Goal: Transaction & Acquisition: Download file/media

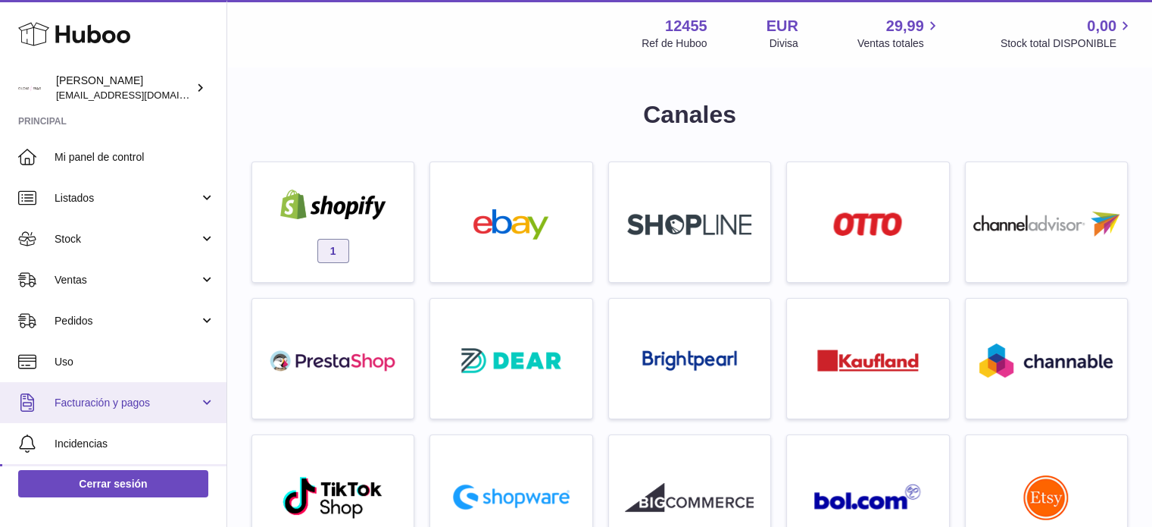
click at [116, 396] on span "Facturación y pagos" at bounding box center [127, 403] width 145 height 14
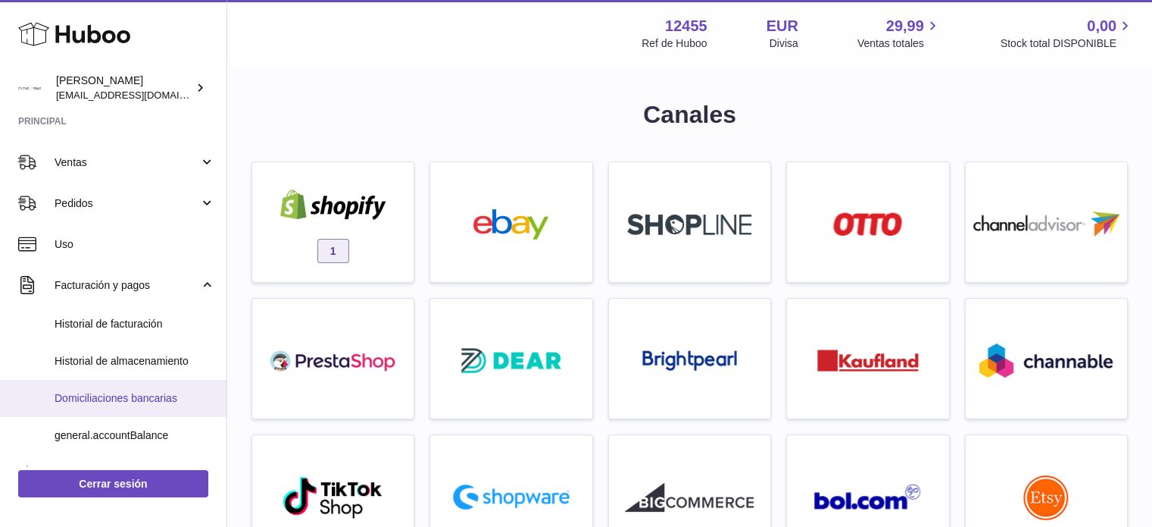
scroll to position [126, 0]
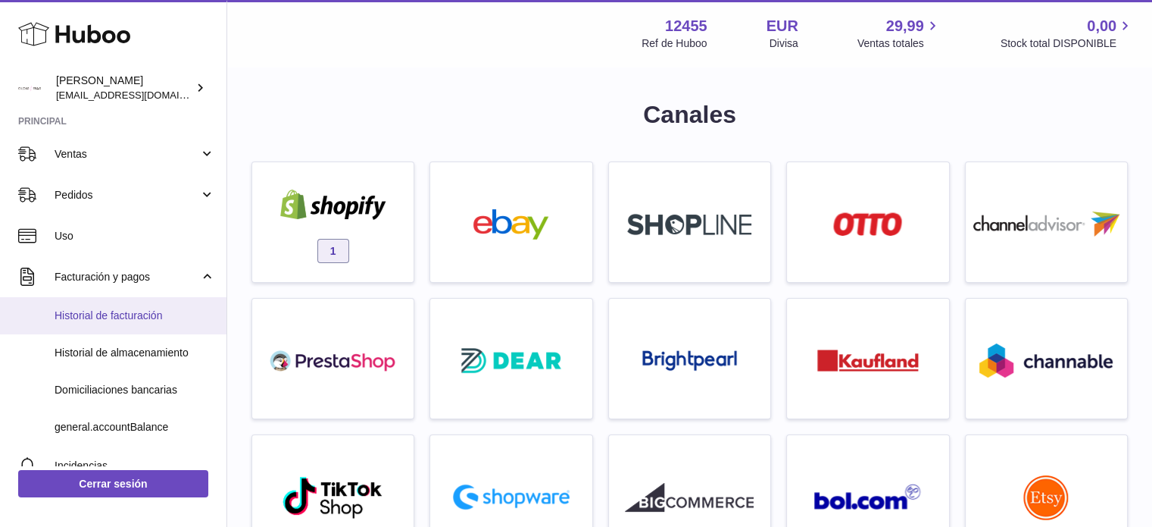
click at [103, 314] on span "Historial de facturación" at bounding box center [135, 315] width 161 height 14
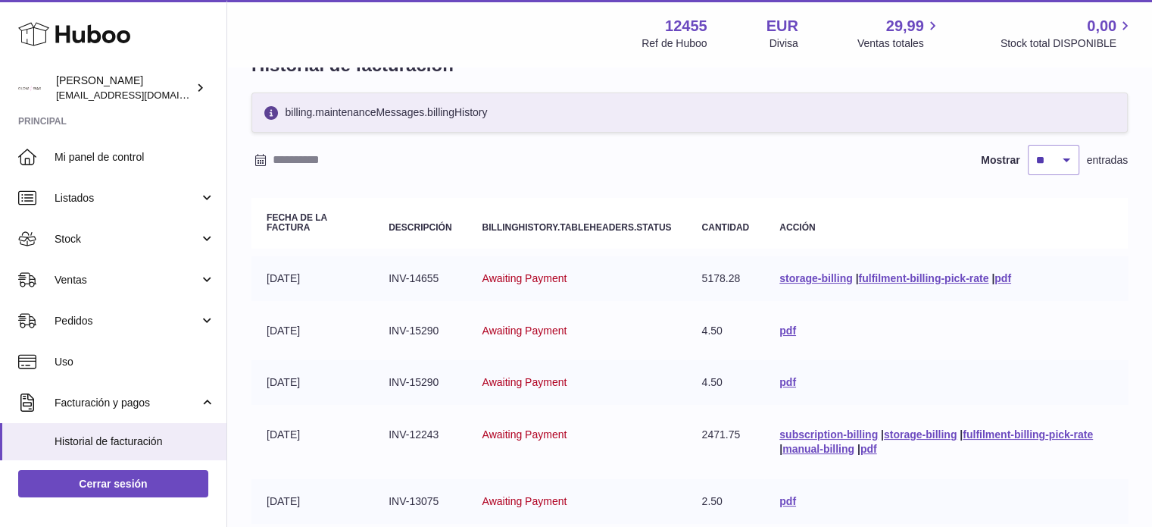
scroll to position [50, 0]
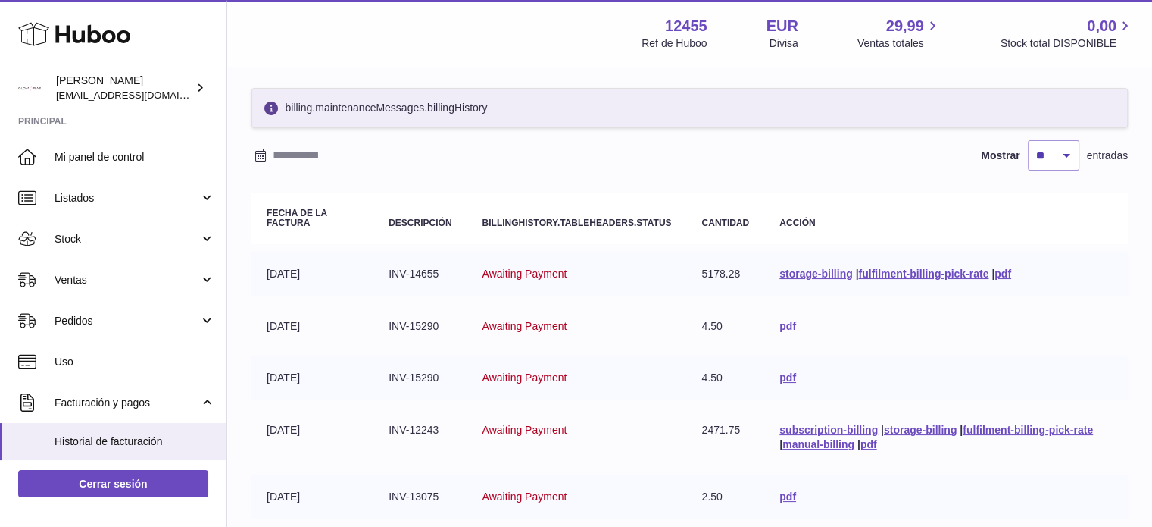
click at [787, 322] on link "pdf" at bounding box center [788, 326] width 17 height 12
click at [1008, 274] on link "pdf" at bounding box center [1003, 273] width 17 height 12
click at [897, 272] on link "fulfilment-billing-pick-rate" at bounding box center [923, 273] width 130 height 12
click at [898, 272] on link "fulfilment-billing-pick-rate" at bounding box center [923, 273] width 130 height 12
click at [794, 272] on link "storage-billing" at bounding box center [816, 273] width 73 height 12
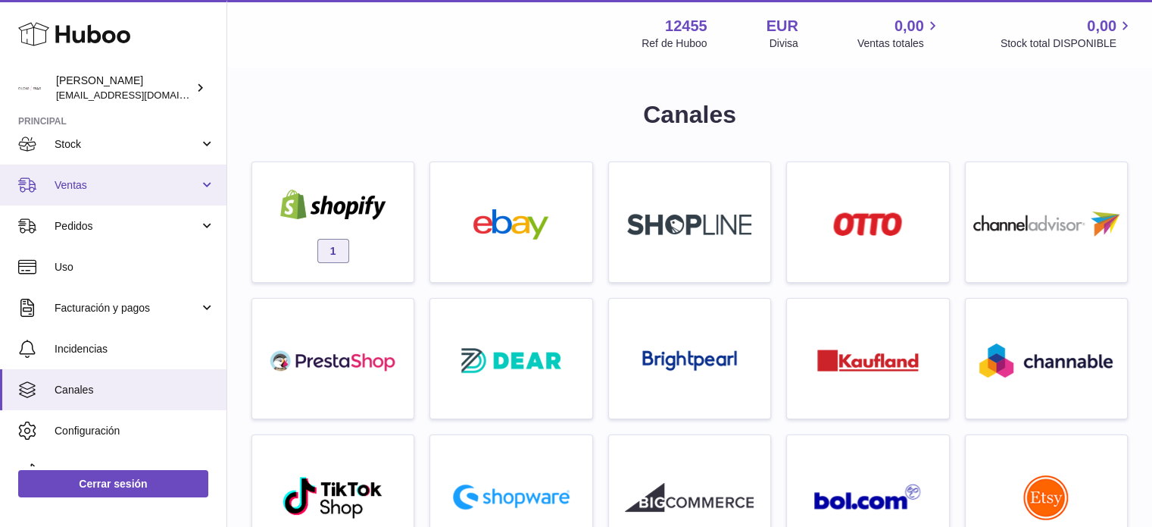
scroll to position [120, 0]
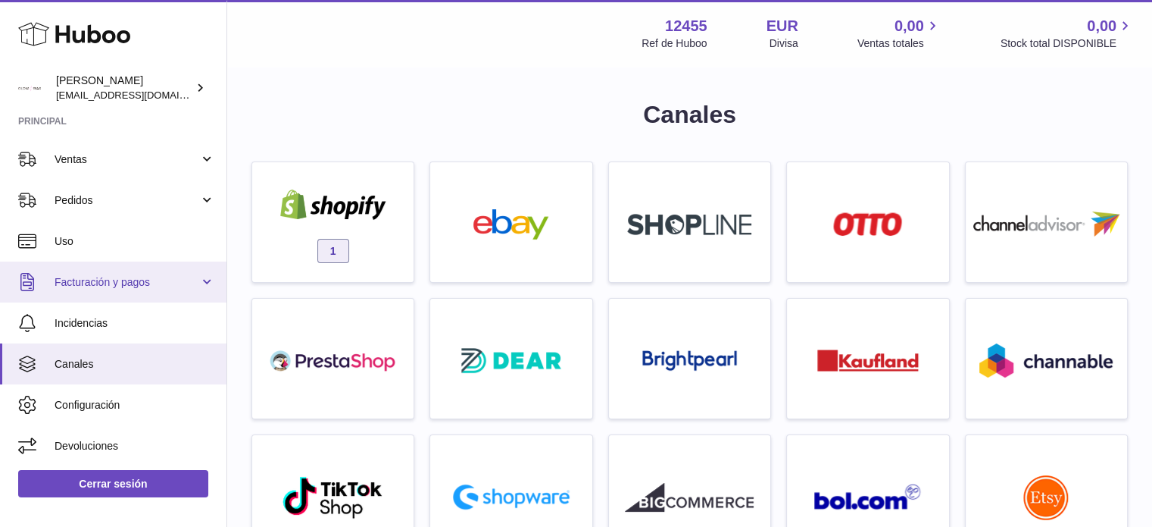
click at [102, 275] on span "Facturación y pagos" at bounding box center [127, 282] width 145 height 14
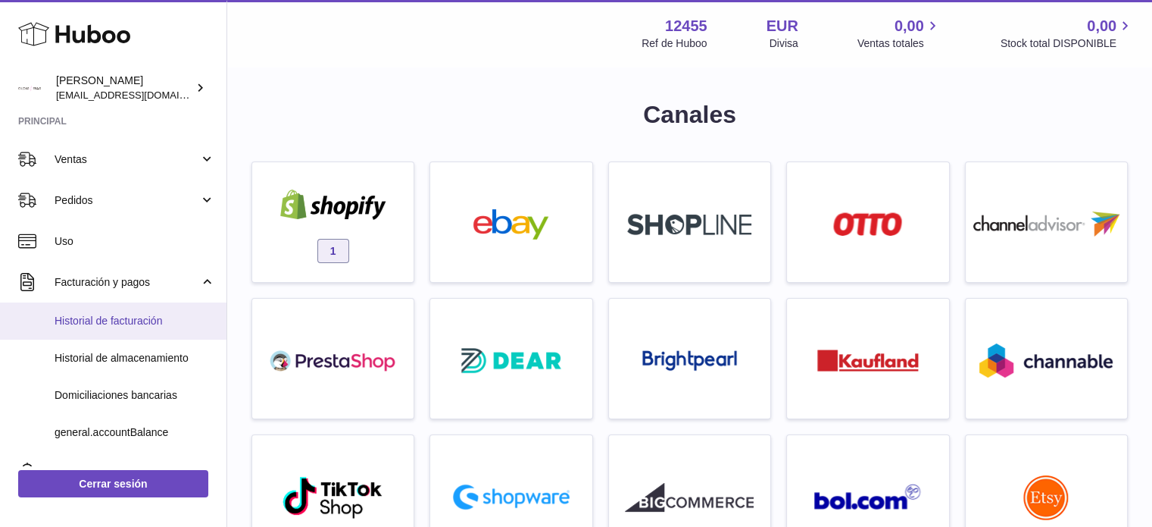
click at [99, 318] on span "Historial de facturación" at bounding box center [135, 321] width 161 height 14
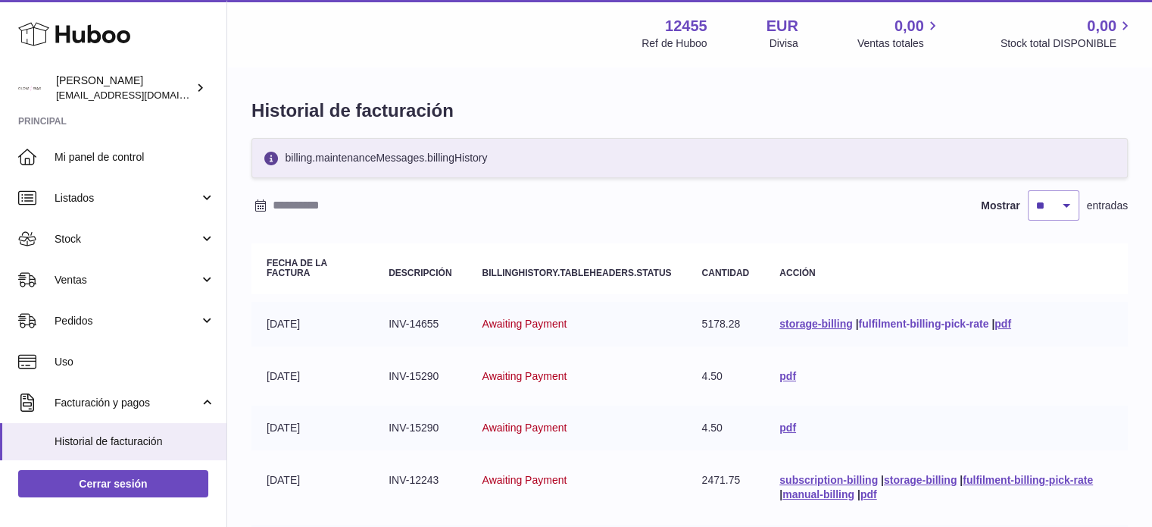
click at [912, 323] on link "fulfilment-billing-pick-rate" at bounding box center [923, 323] width 130 height 12
click at [792, 323] on link "storage-billing" at bounding box center [816, 323] width 73 height 12
